Goal: Find specific page/section: Find specific page/section

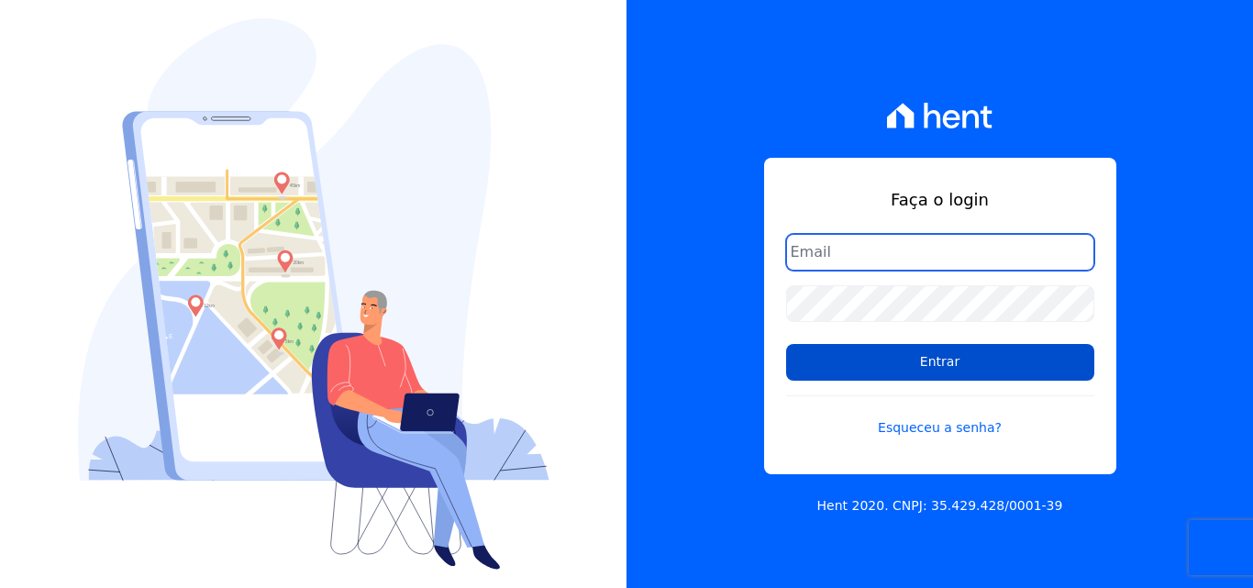
type input "comercialadm2@fontanive.com.br"
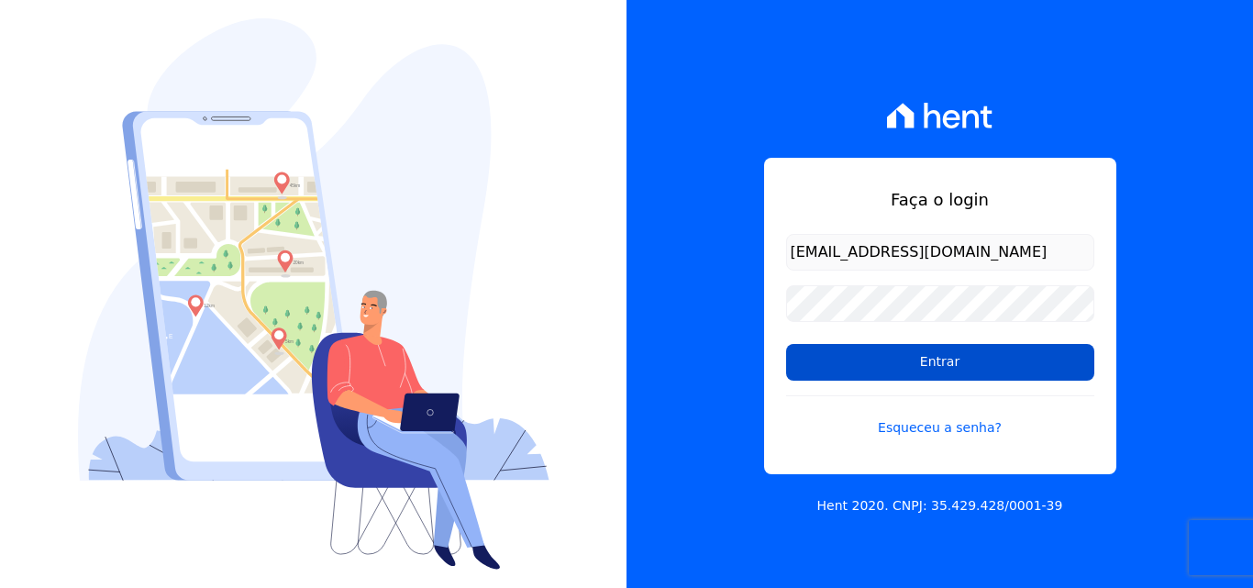
click at [950, 361] on input "Entrar" at bounding box center [940, 362] width 308 height 37
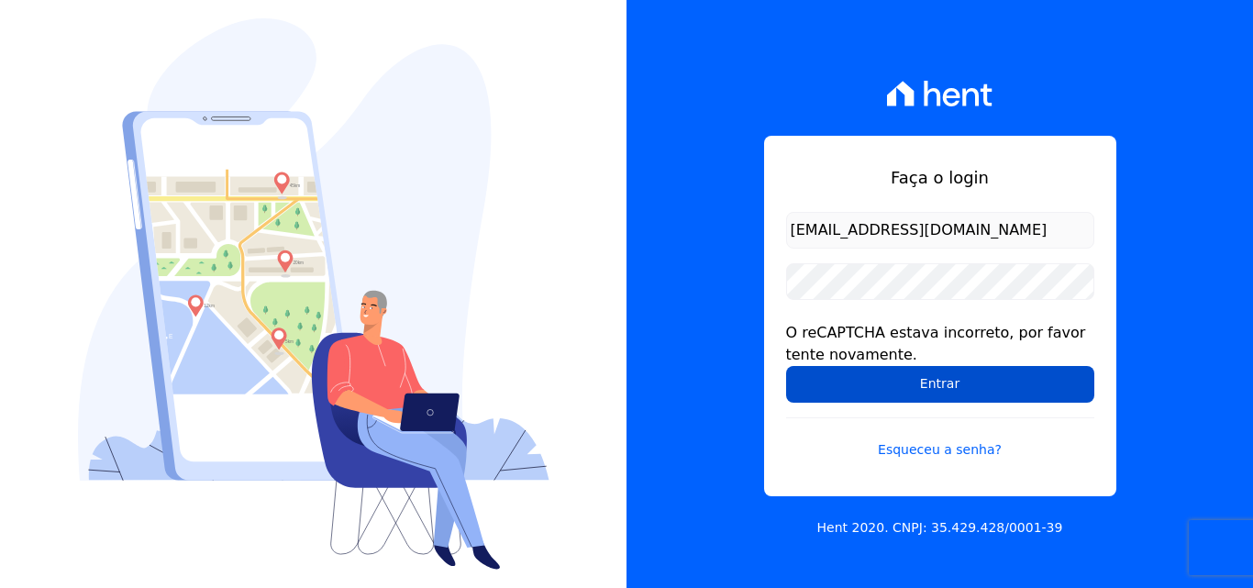
click at [888, 382] on input "Entrar" at bounding box center [940, 384] width 308 height 37
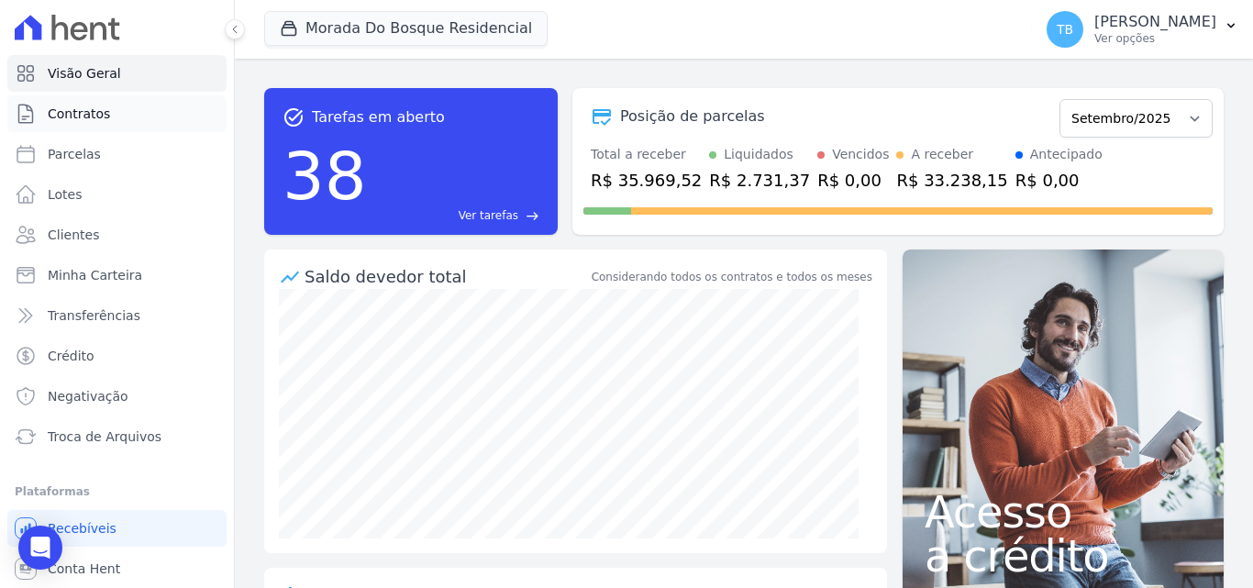
click at [94, 110] on span "Contratos" at bounding box center [79, 114] width 62 height 18
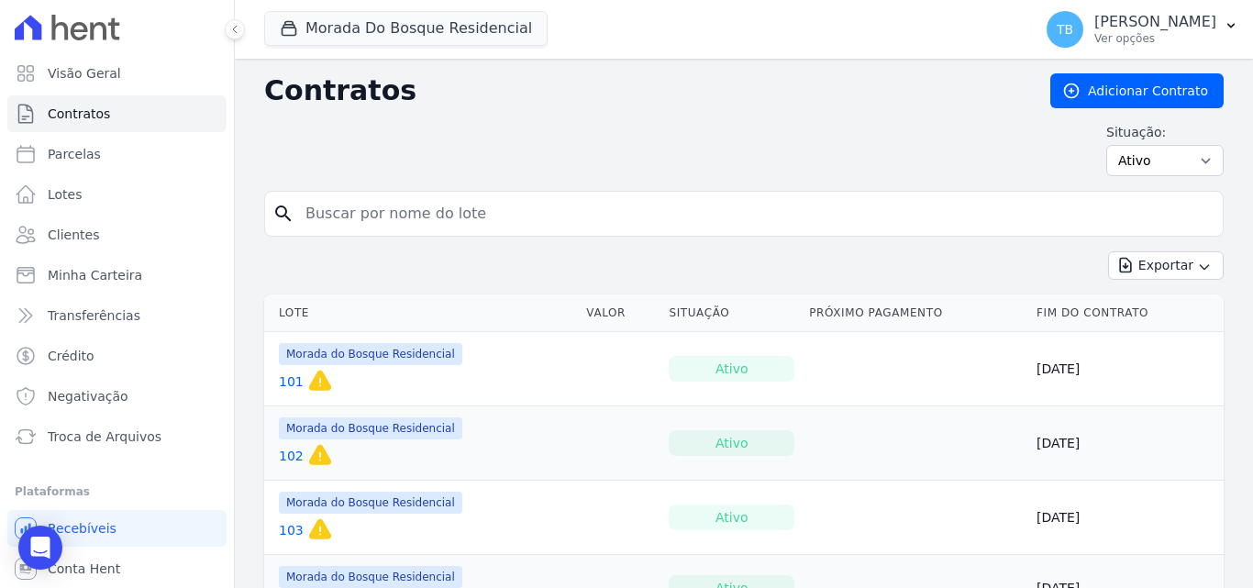
click at [355, 211] on input "search" at bounding box center [755, 213] width 921 height 37
type input "47"
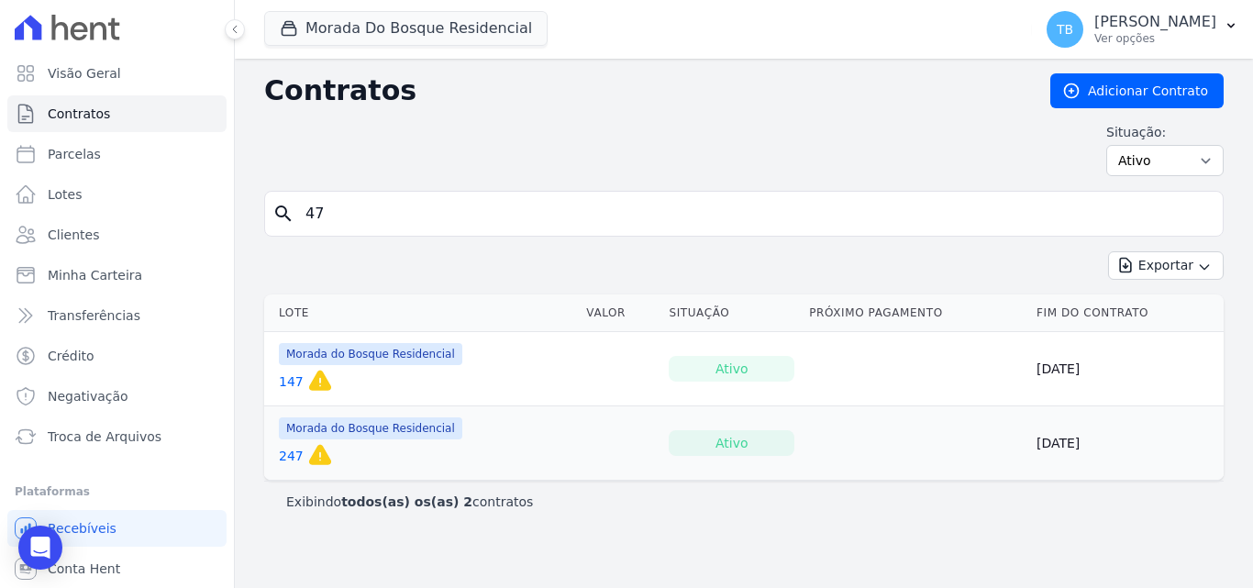
click at [333, 220] on input "47" at bounding box center [755, 213] width 921 height 37
click at [339, 214] on input "47" at bounding box center [755, 213] width 921 height 37
type input "4"
click at [442, 72] on div "Contratos Adicionar Contrato Situação: Ativo Todos Pausado Distratado Rascunho …" at bounding box center [744, 323] width 1018 height 529
click at [378, 202] on input "4" at bounding box center [755, 213] width 921 height 37
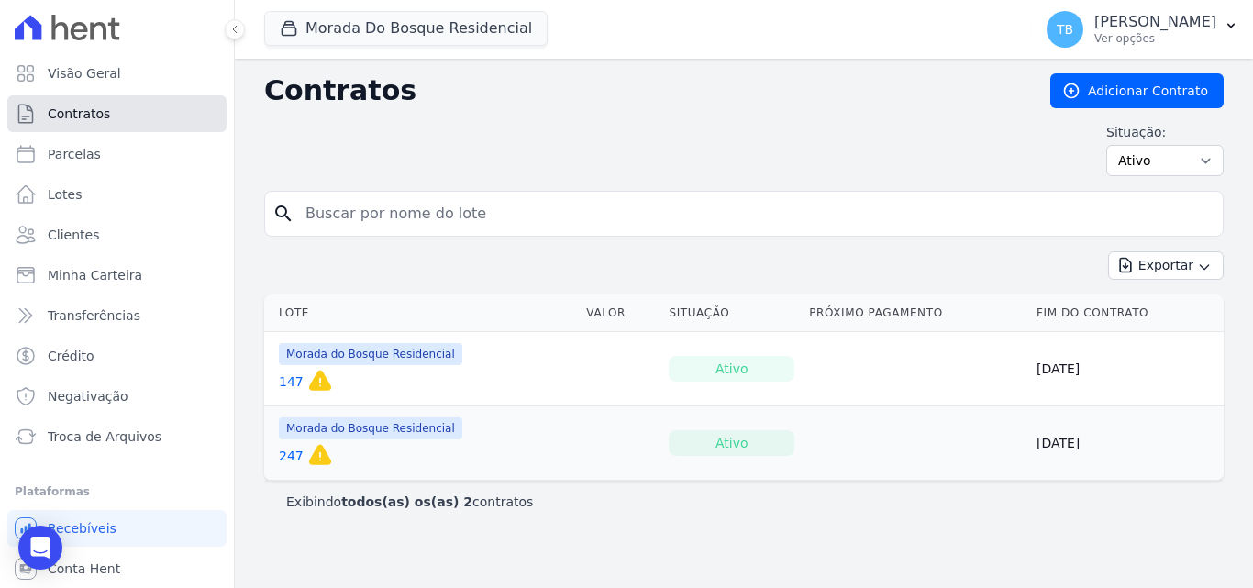
click at [91, 110] on span "Contratos" at bounding box center [79, 114] width 62 height 18
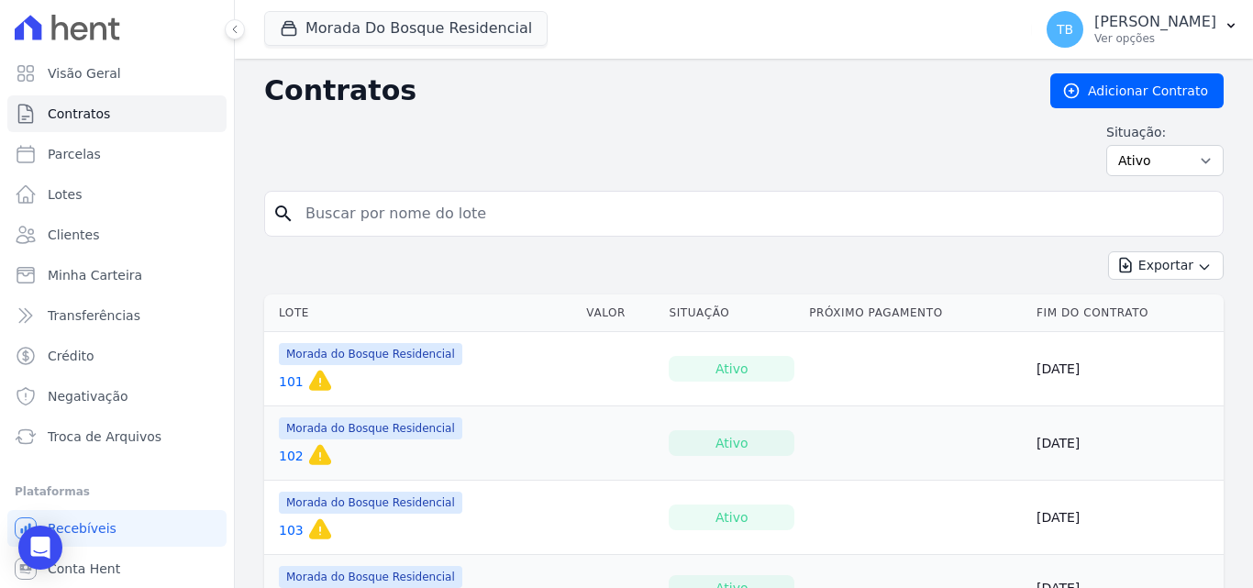
click at [322, 213] on input "search" at bounding box center [755, 213] width 921 height 37
type input "47"
